Goal: Information Seeking & Learning: Check status

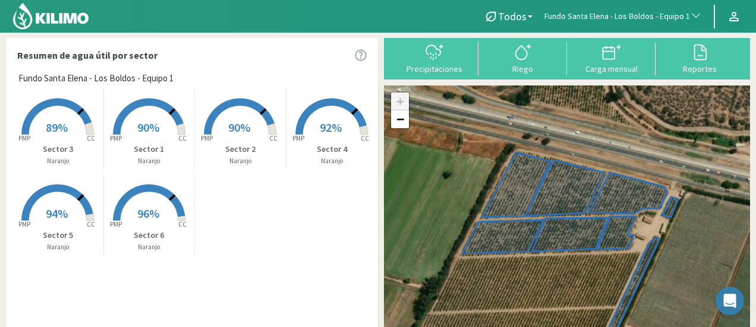
click at [64, 132] on span "89%" at bounding box center [57, 127] width 22 height 15
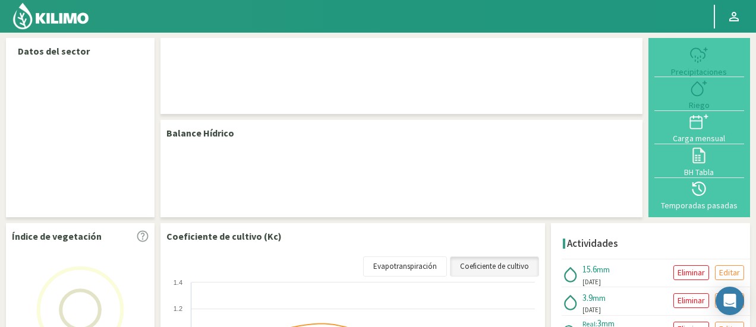
select select "116: Object"
select select "2: Object"
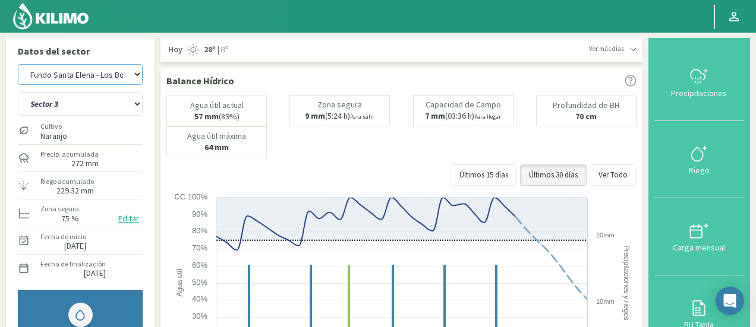
click at [114, 68] on select "Agr. Huertos de Chocalan Agrícola Bakia Agrícola [GEOGRAPHIC_DATA] - IC Agrícol…" at bounding box center [80, 74] width 125 height 21
click at [18, 64] on select "Agr. Huertos de Chocalan Agrícola Bakia Agrícola [GEOGRAPHIC_DATA] - IC Agrícol…" at bounding box center [80, 74] width 125 height 21
select select "401: Object"
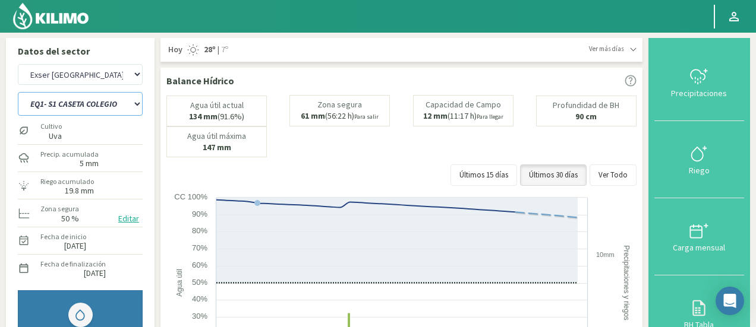
click at [89, 111] on select "EQ1- S1 CASETA COLEGIO EQ1- S1 CASETA EL CERRO EQ1- S1 CASETA LA VEGA EQ1- S2 C…" at bounding box center [80, 104] width 125 height 24
click at [18, 92] on select "EQ1- S1 CASETA COLEGIO EQ1- S1 CASETA EL CERRO EQ1- S1 CASETA LA VEGA EQ1- S2 C…" at bounding box center [80, 104] width 125 height 24
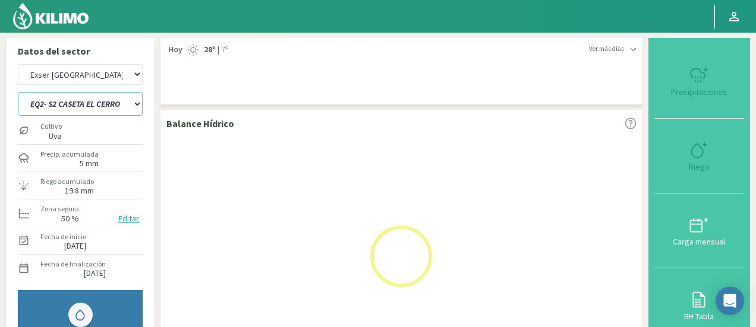
select select "6: Object"
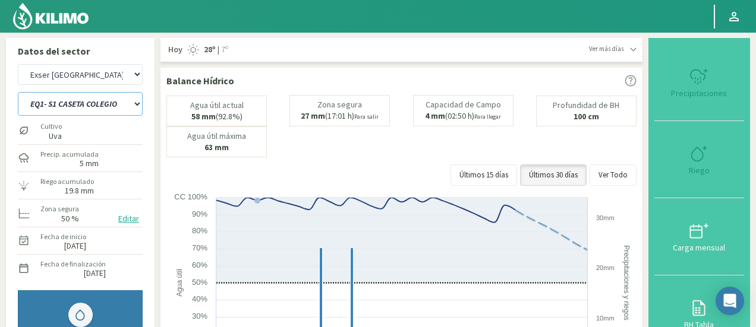
select select "701: Object"
click at [343, 162] on div "Agua útil actual 58 mm (92.8%) Zona segura 27 mm (17:01 h) Para salir Capacidad…" at bounding box center [401, 143] width 470 height 97
select select "46: Object"
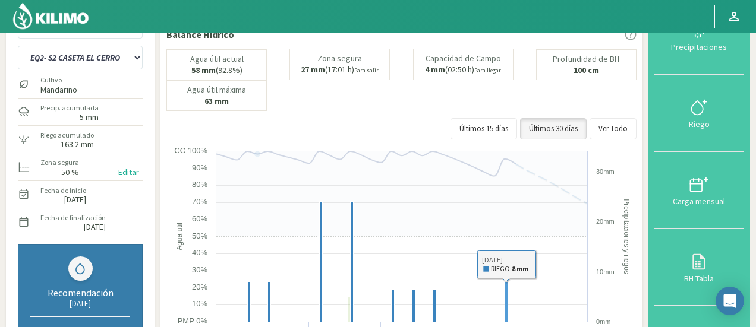
scroll to position [48, 0]
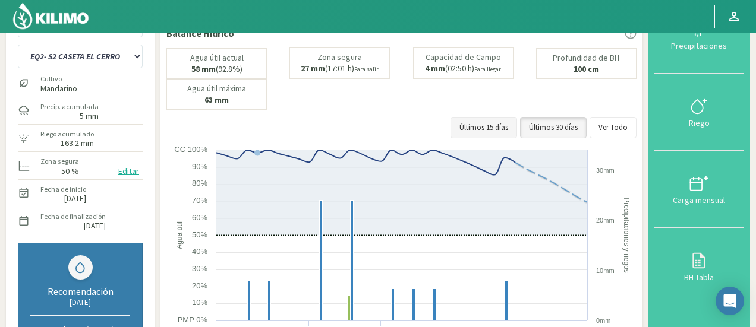
click at [506, 125] on button "Últimos 15 días" at bounding box center [483, 127] width 67 height 21
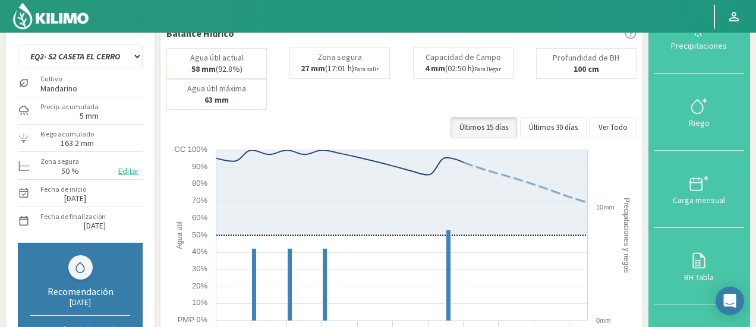
click at [77, 279] on div "Recomendación 10/10/2025 Regar 7h 30m (12 mm) en los próximos 7 días" at bounding box center [80, 309] width 125 height 132
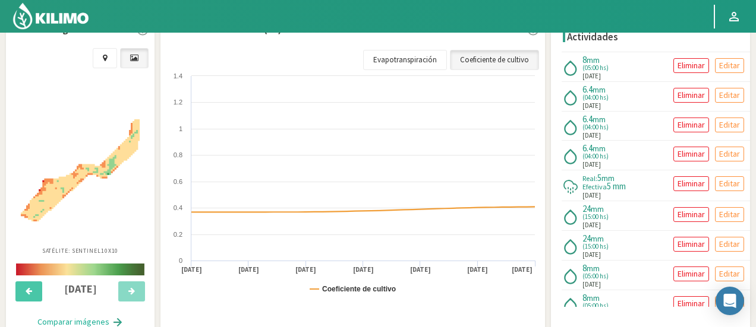
scroll to position [428, 0]
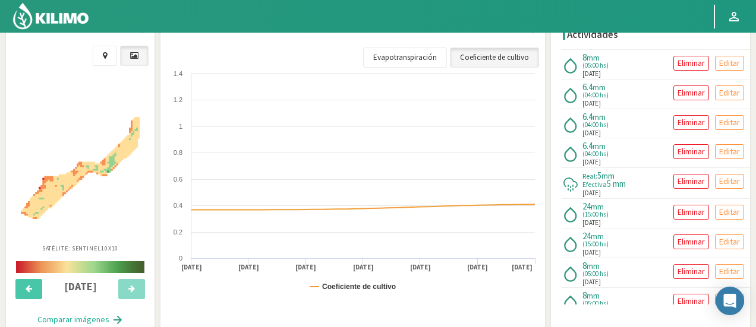
click at [545, 133] on div "Coeficiente de cultivo (Kc) Coeficiente de cultivo Evapotranspiración Created w…" at bounding box center [352, 173] width 384 height 318
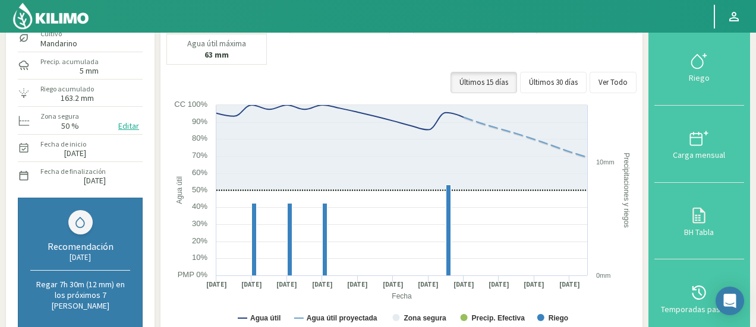
scroll to position [71, 0]
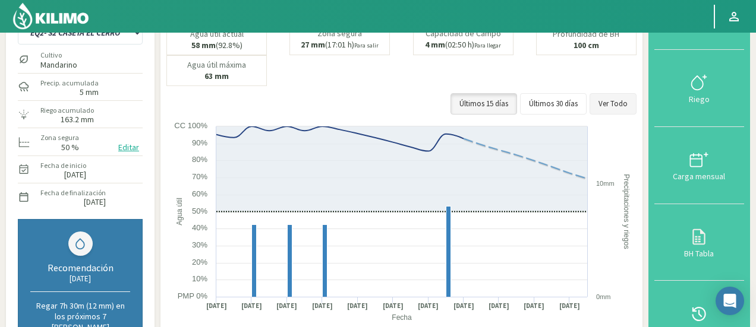
click at [613, 102] on button "Ver Todo" at bounding box center [612, 103] width 47 height 21
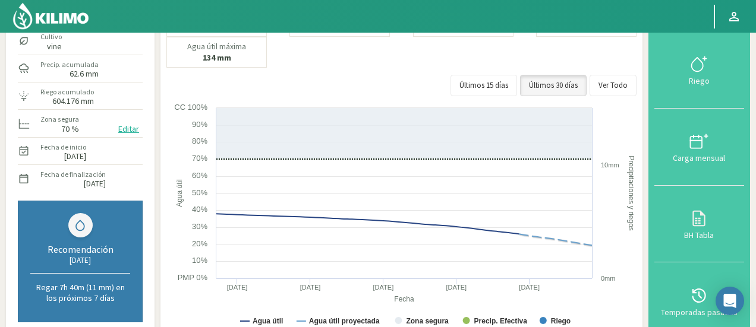
scroll to position [90, 0]
click at [71, 112] on div "Zona segura 70 %" at bounding box center [59, 124] width 41 height 26
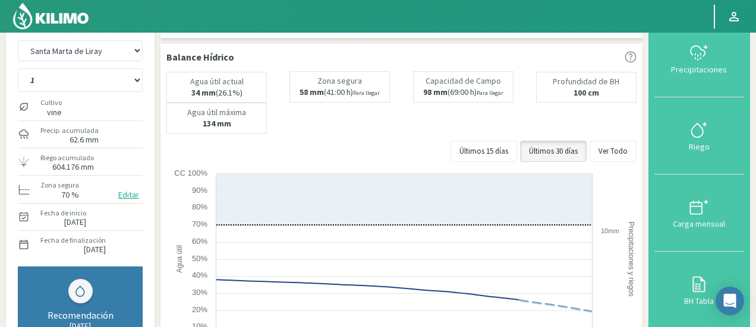
scroll to position [0, 0]
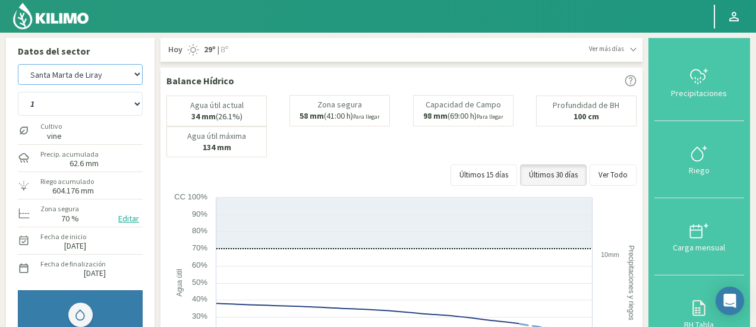
click at [109, 79] on select "Agr. Huertos de Chocalan Agrícola Bakia Agrícola [GEOGRAPHIC_DATA] - IC Agrícol…" at bounding box center [80, 74] width 125 height 21
click at [18, 64] on select "Agr. Huertos de Chocalan Agrícola Bakia Agrícola [GEOGRAPHIC_DATA] - IC Agrícol…" at bounding box center [80, 74] width 125 height 21
select select "400: Object"
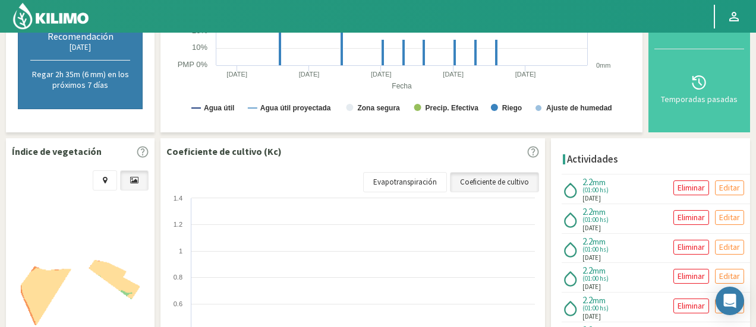
scroll to position [312, 0]
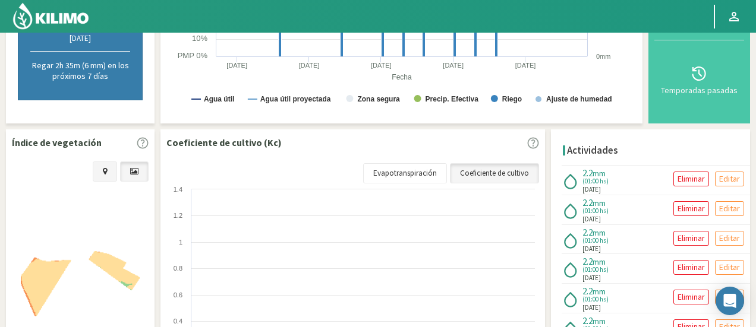
click at [102, 171] on link at bounding box center [105, 172] width 24 height 20
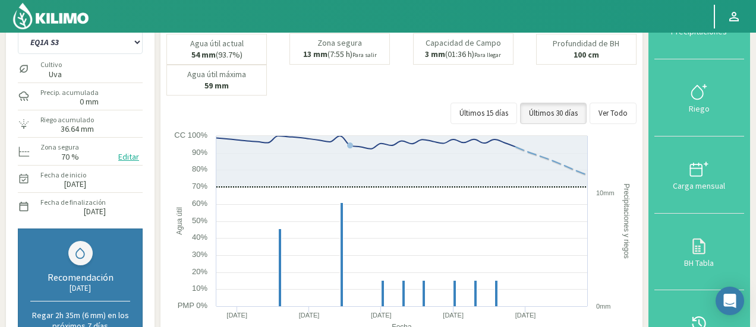
scroll to position [36, 0]
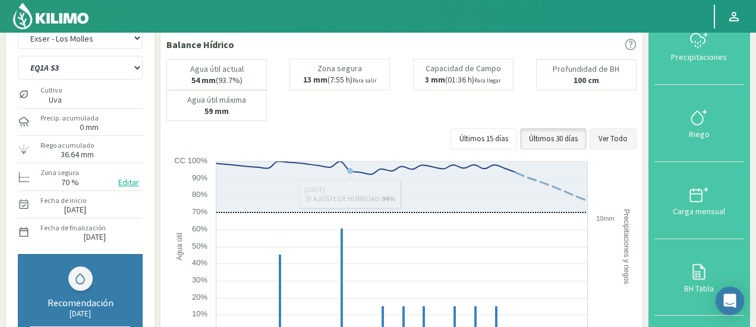
click at [615, 133] on button "Ver Todo" at bounding box center [612, 138] width 47 height 21
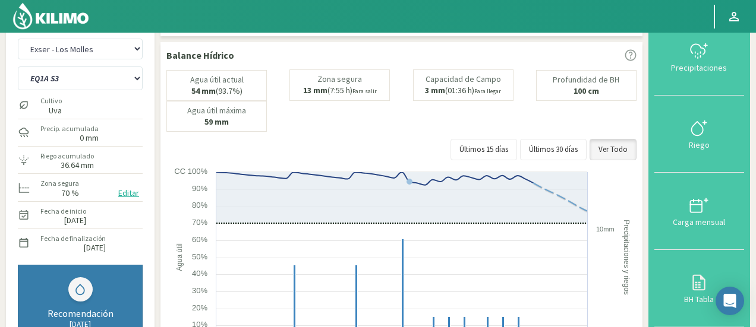
scroll to position [21, 0]
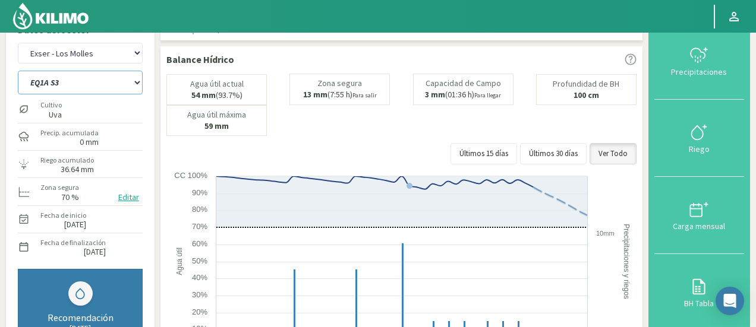
click at [43, 87] on select "EQ1A S3 EQ1A S4 EQ1A S5 EQ1B S1 EQ1B S2 EQ1B S3 EQ1B S4 EQ1B S5 EQ2 S1 EQ2 S3 E…" at bounding box center [80, 83] width 125 height 24
click at [67, 76] on select "EQ1A S3 EQ1A S4 EQ1A S5 EQ1B S1 EQ1B S2 EQ1B S3 EQ1B S4 EQ1B S5 EQ2 S1 EQ2 S3 E…" at bounding box center [80, 83] width 125 height 24
click at [18, 71] on select "EQ1A S3 EQ1A S4 EQ1A S5 EQ1B S1 EQ1B S2 EQ1B S3 EQ1B S4 EQ1B S5 EQ2 S1 EQ2 S3 E…" at bounding box center [80, 83] width 125 height 24
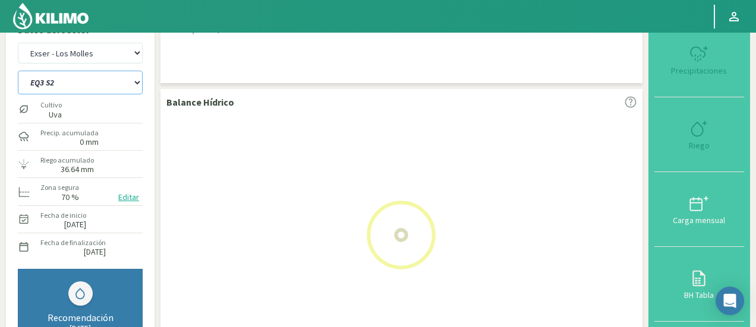
select select "20: Object"
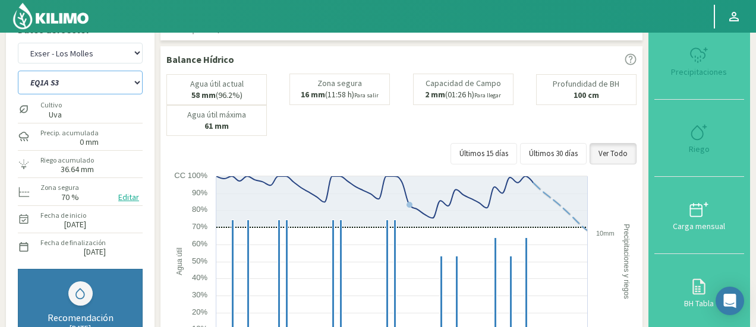
select select "700: Object"
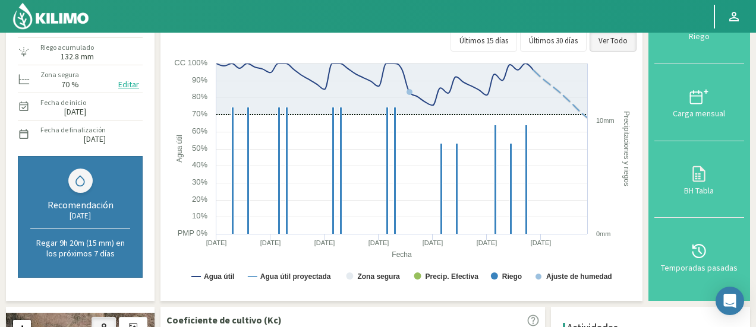
scroll to position [143, 0]
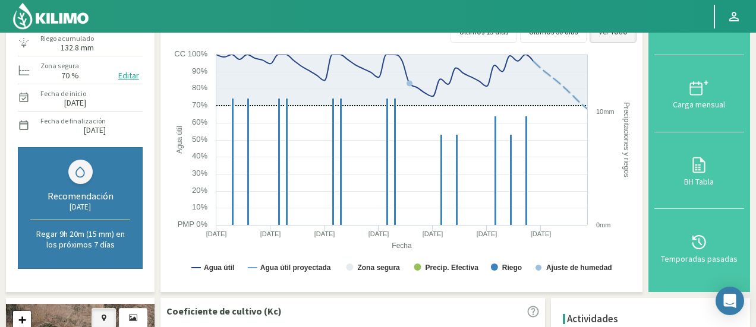
click at [51, 49] on label "132.8 mm" at bounding box center [66, 48] width 53 height 8
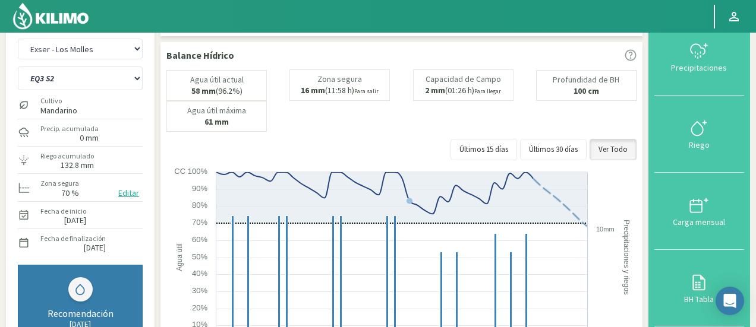
scroll to position [24, 0]
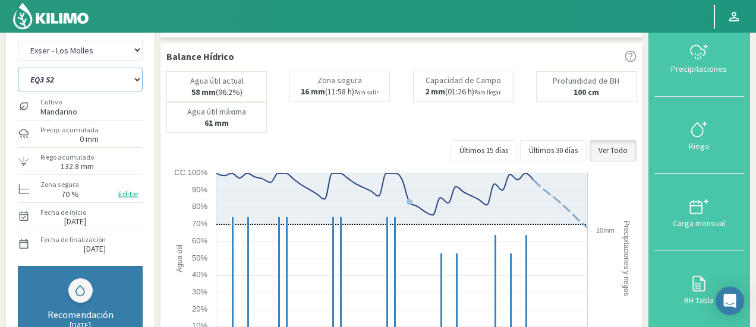
click at [55, 72] on select "EQ1A S3 EQ1A S4 EQ1A S5 EQ1B S1 EQ1B S2 EQ1B S3 EQ1B S4 EQ1B S5 EQ2 S1 EQ2 S3 E…" at bounding box center [80, 80] width 125 height 24
click at [18, 68] on select "EQ1A S3 EQ1A S4 EQ1A S5 EQ1B S1 EQ1B S2 EQ1B S3 EQ1B S4 EQ1B S5 EQ2 S1 EQ2 S3 E…" at bounding box center [80, 80] width 125 height 24
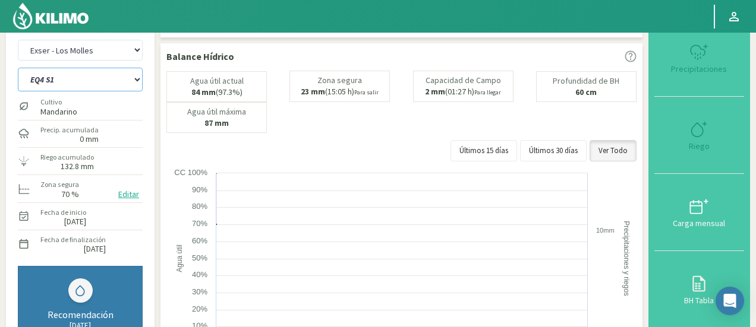
select select "56: Object"
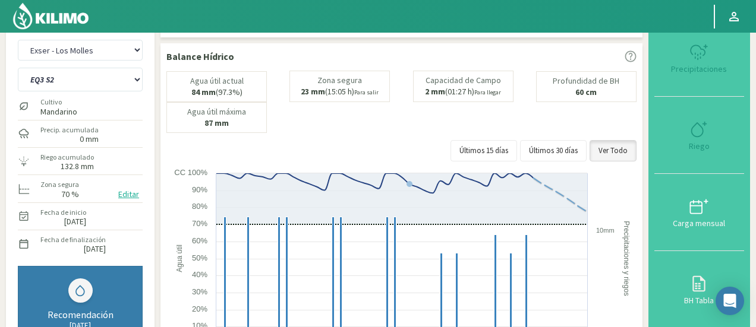
click at [173, 162] on div "Agua útil actual 84 mm (97.3%) Zona segura 23 mm (15:05 h) Para salir Capacidad…" at bounding box center [401, 119] width 470 height 97
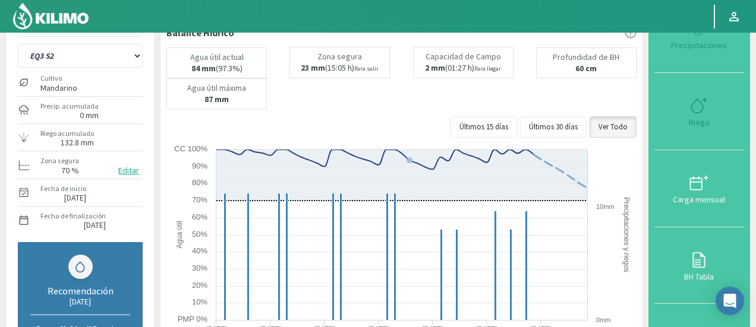
select select "1000: Object"
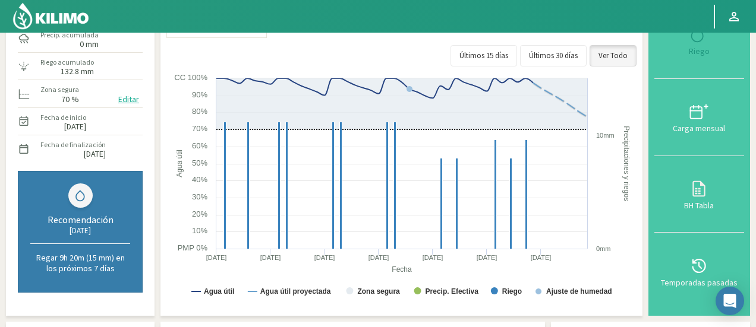
select select "81: Object"
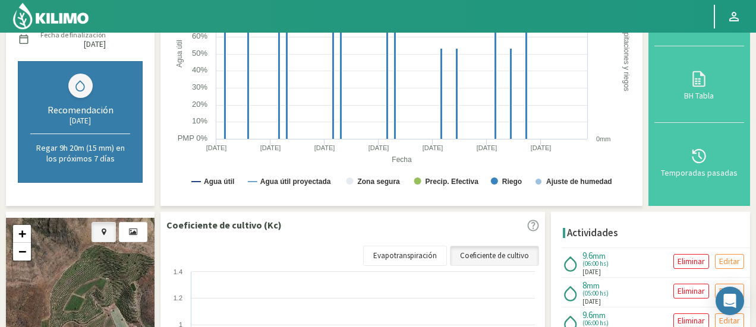
scroll to position [72, 0]
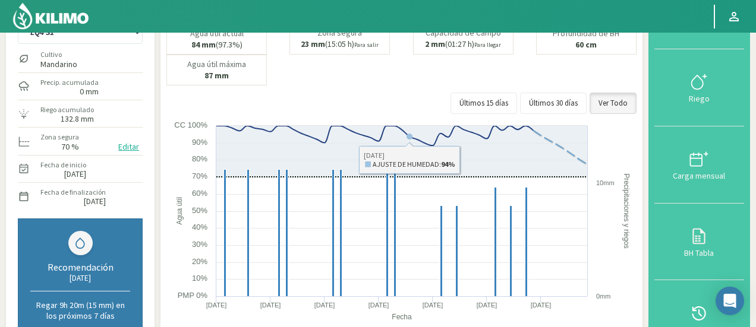
click at [623, 235] on text "Precipitaciones y riegos" at bounding box center [626, 210] width 8 height 75
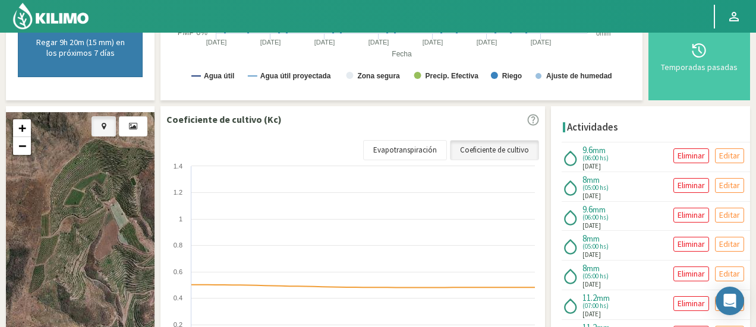
scroll to position [333, 0]
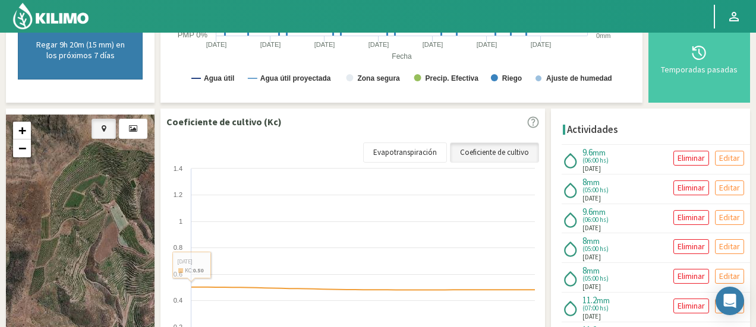
click at [113, 129] on link at bounding box center [103, 129] width 24 height 20
click at [128, 127] on link at bounding box center [133, 129] width 29 height 20
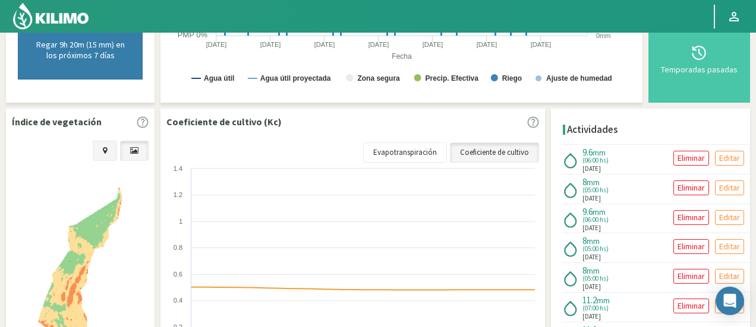
click at [106, 153] on icon at bounding box center [105, 151] width 4 height 8
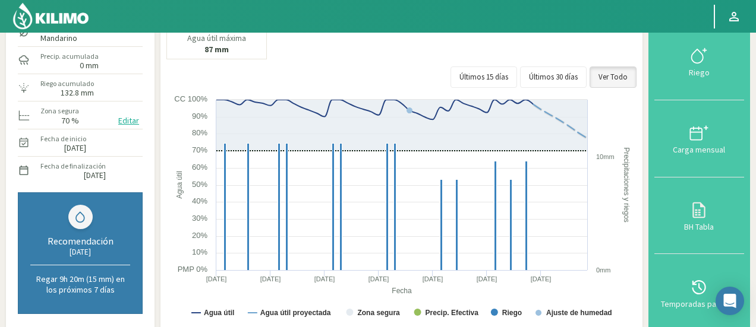
scroll to position [87, 0]
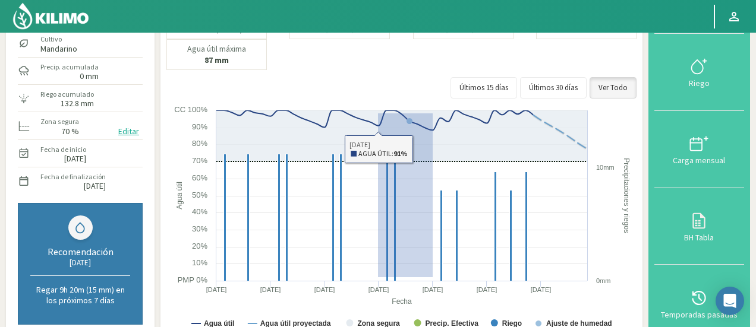
drag, startPoint x: 433, startPoint y: 277, endPoint x: 372, endPoint y: 21, distance: 263.1
click at [372, 21] on div "Principal Perfil Perfil Salir Datos del sector Agr. Huertos de Chocalan Agrícol…" at bounding box center [378, 303] width 756 height 781
